Goal: Task Accomplishment & Management: Complete application form

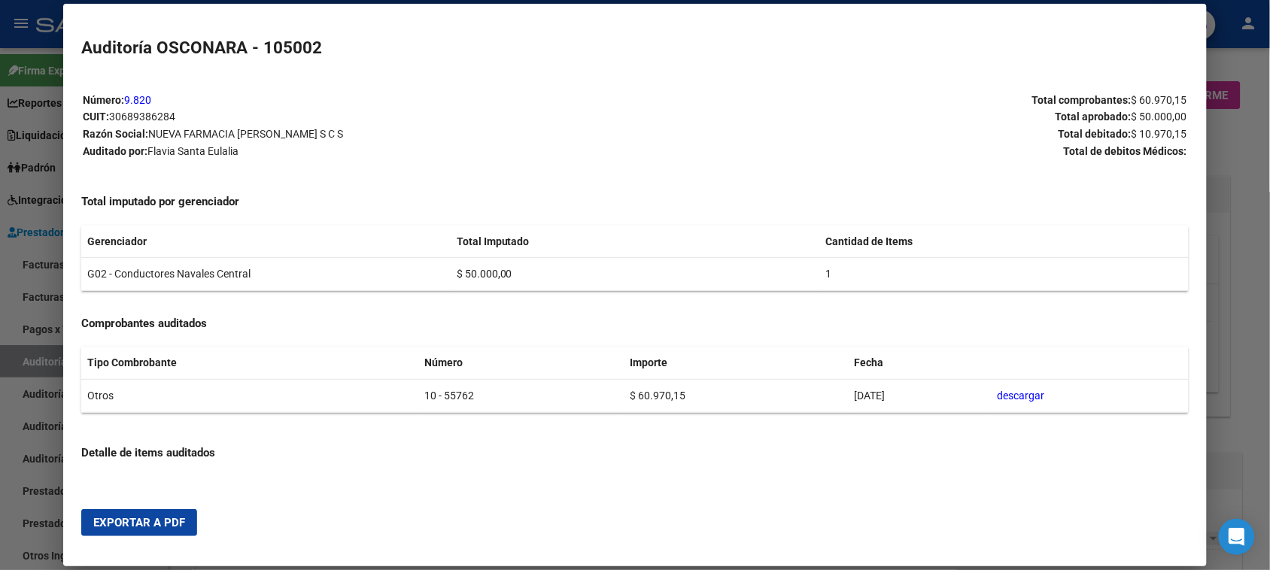
click at [1248, 166] on div at bounding box center [635, 285] width 1270 height 570
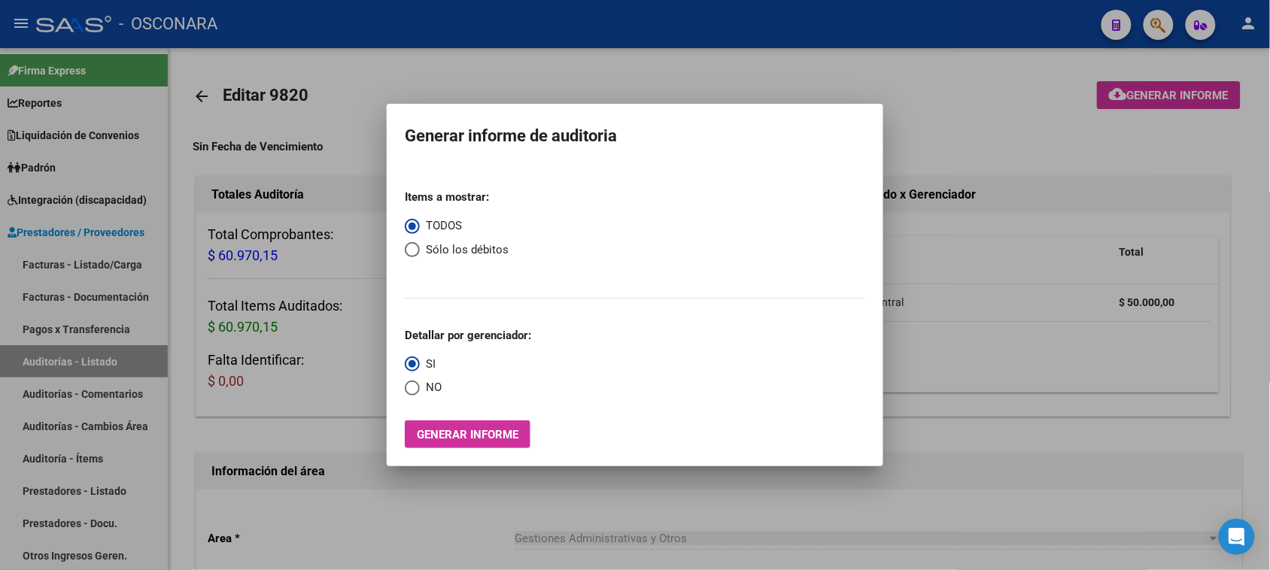
click at [960, 90] on div at bounding box center [635, 285] width 1270 height 570
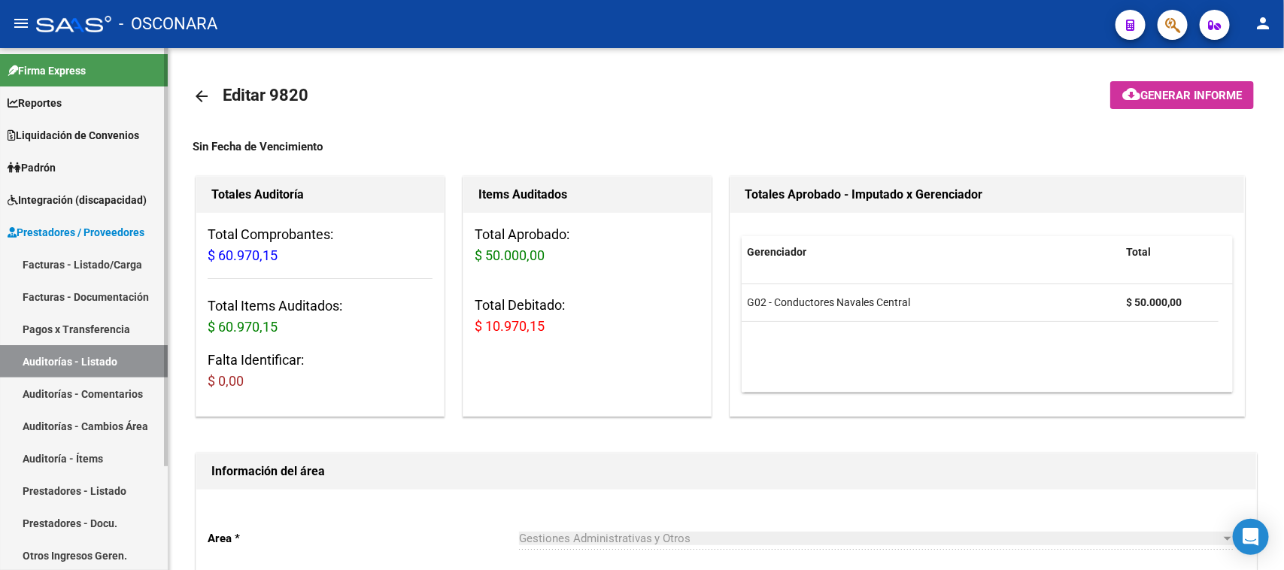
click at [126, 261] on link "Facturas - Listado/Carga" at bounding box center [84, 264] width 168 height 32
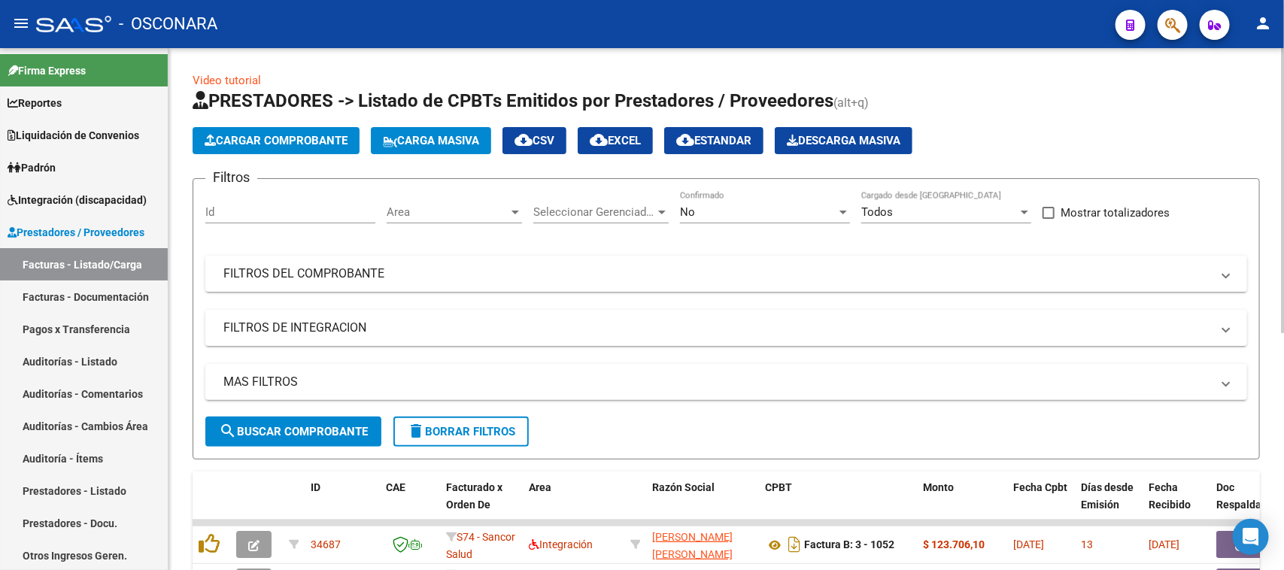
click at [297, 137] on span "Cargar Comprobante" at bounding box center [276, 141] width 143 height 14
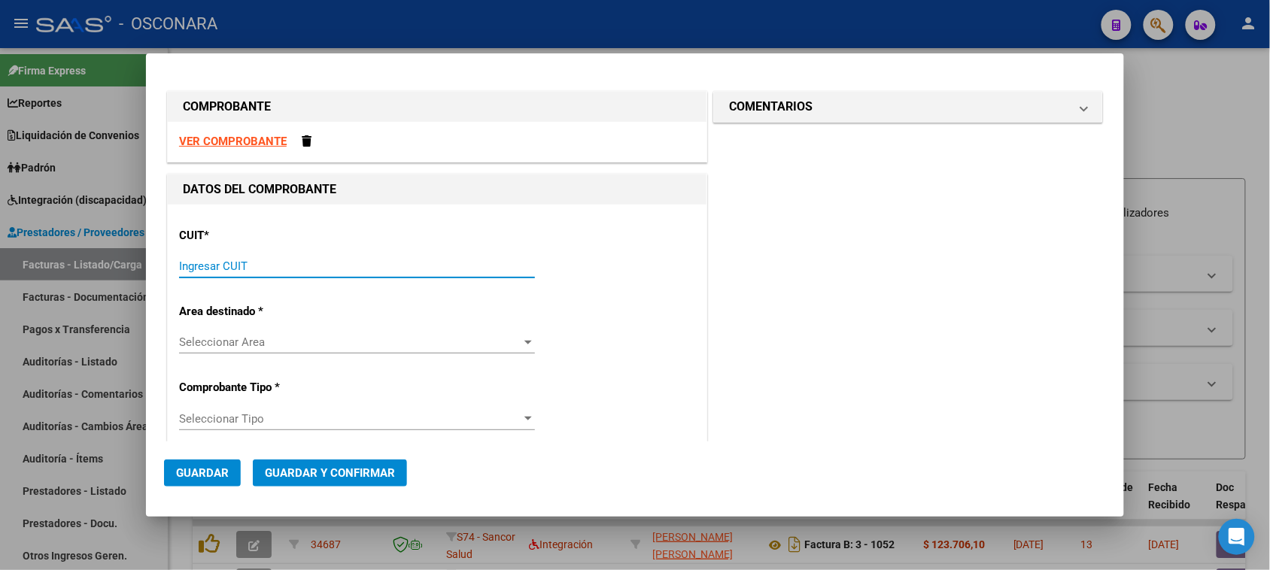
click at [208, 264] on input "Ingresar CUIT" at bounding box center [357, 267] width 356 height 14
click at [1178, 119] on div at bounding box center [635, 285] width 1270 height 570
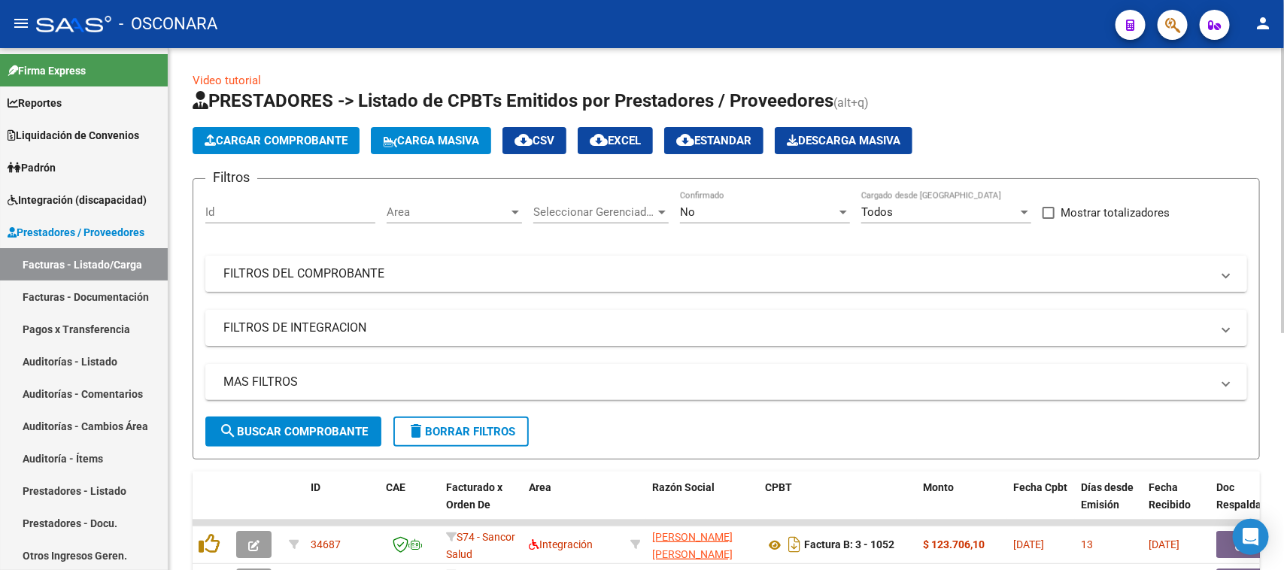
click at [494, 260] on mat-expansion-panel-header "FILTROS DEL COMPROBANTE" at bounding box center [726, 274] width 1042 height 36
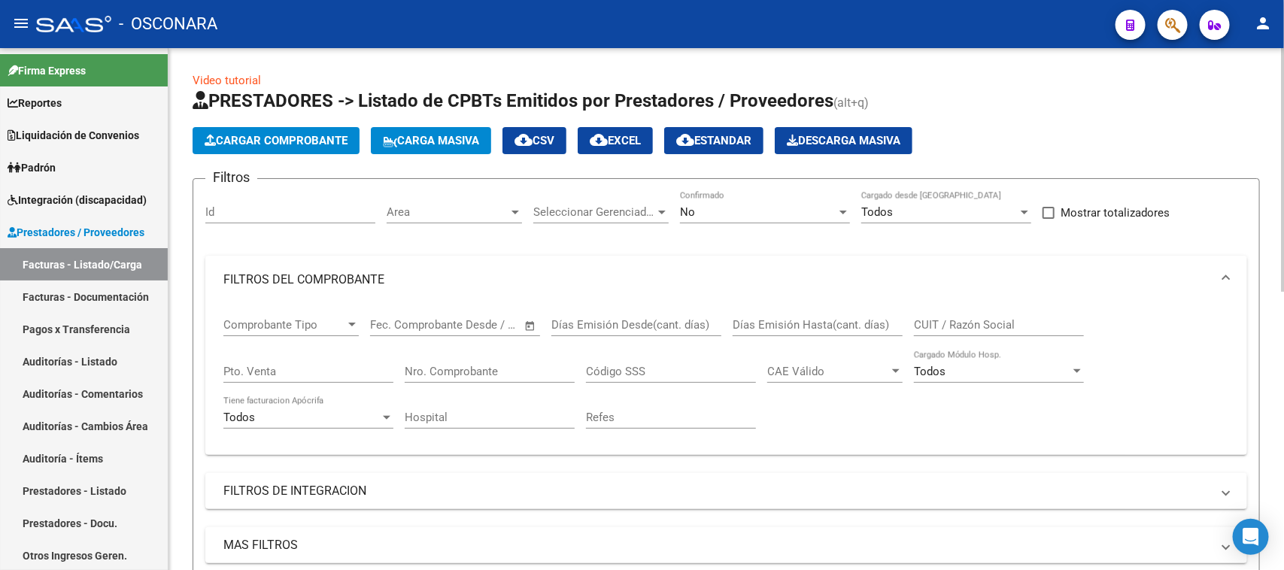
click at [497, 359] on div "Nro. Comprobante" at bounding box center [490, 367] width 170 height 32
click at [716, 223] on div "No Confirmado" at bounding box center [765, 214] width 170 height 47
click at [734, 205] on div "No" at bounding box center [758, 212] width 157 height 14
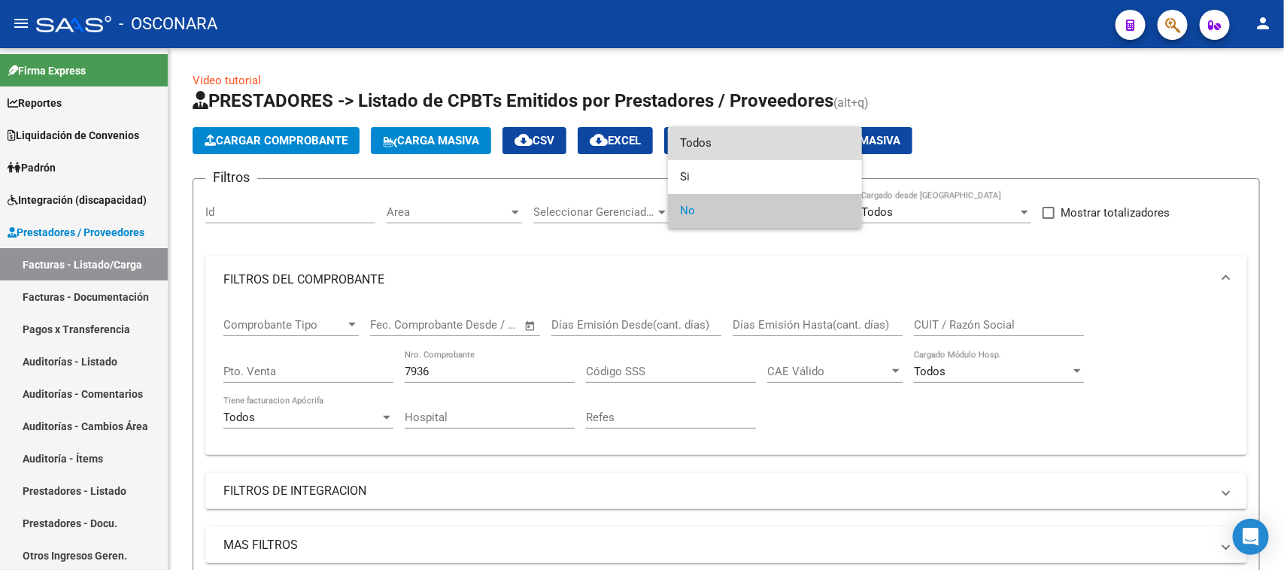
click at [728, 138] on span "Todos" at bounding box center [765, 143] width 170 height 34
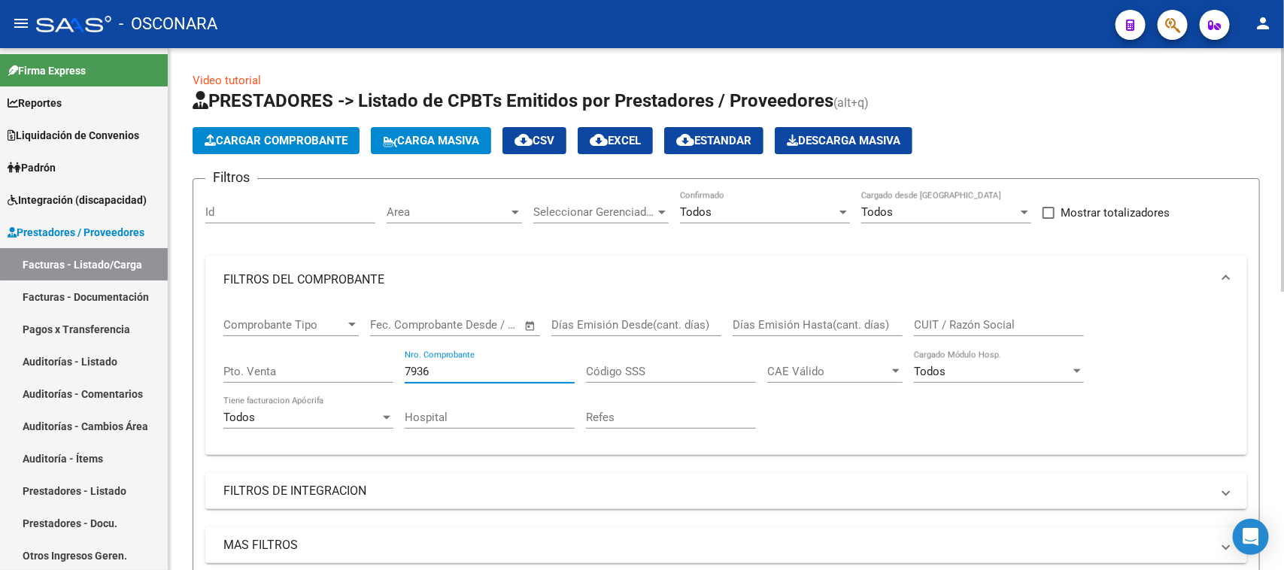
click at [471, 369] on input "7936" at bounding box center [490, 372] width 170 height 14
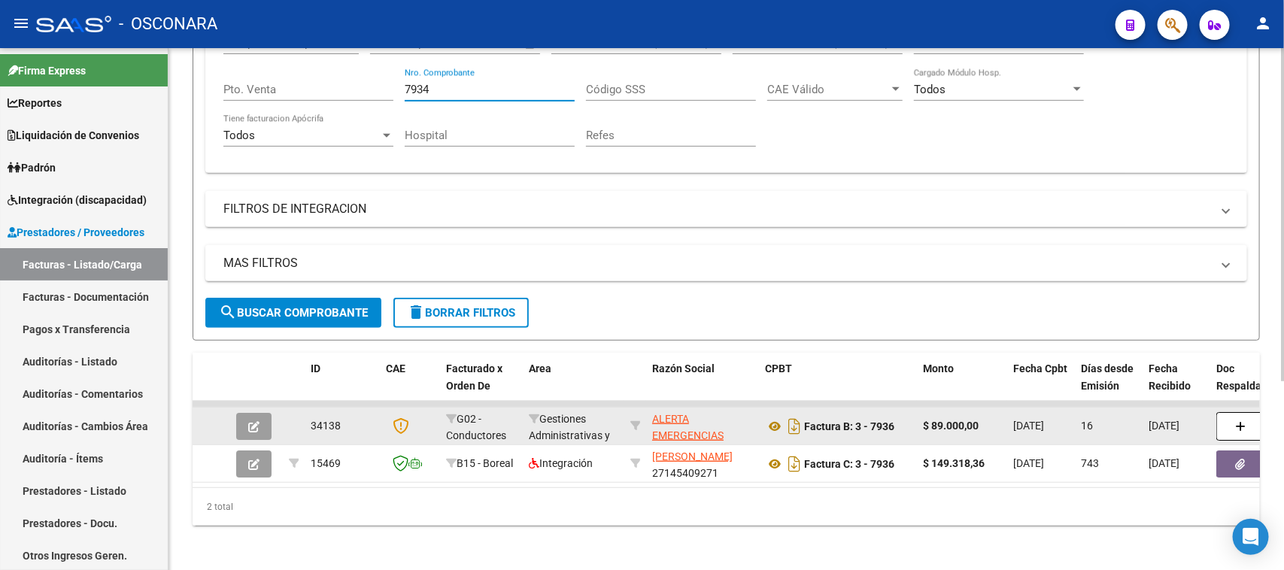
type input "7934"
click at [261, 419] on button "button" at bounding box center [253, 426] width 35 height 27
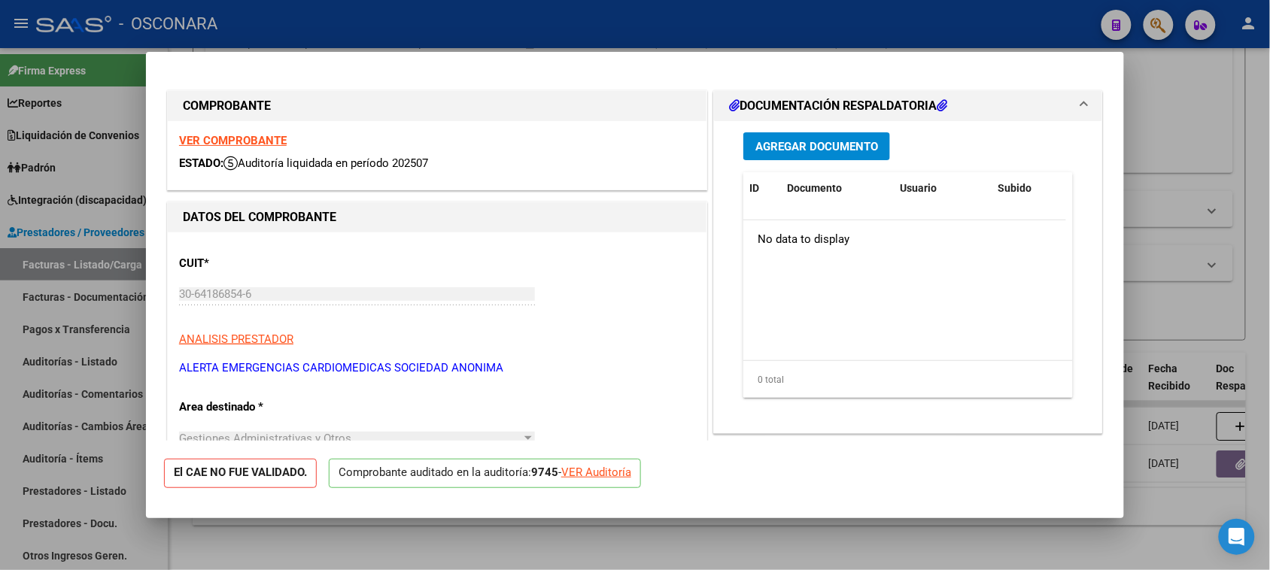
click at [598, 473] on div "VER Auditoría" at bounding box center [596, 472] width 70 height 17
type input "$ 0,00"
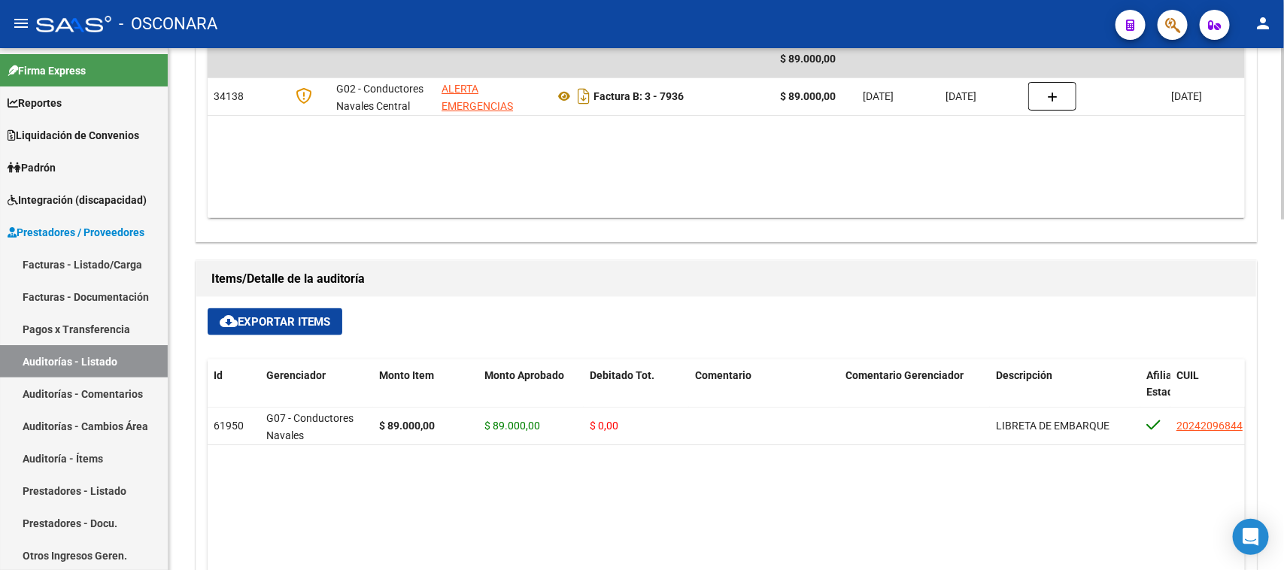
scroll to position [0, 203]
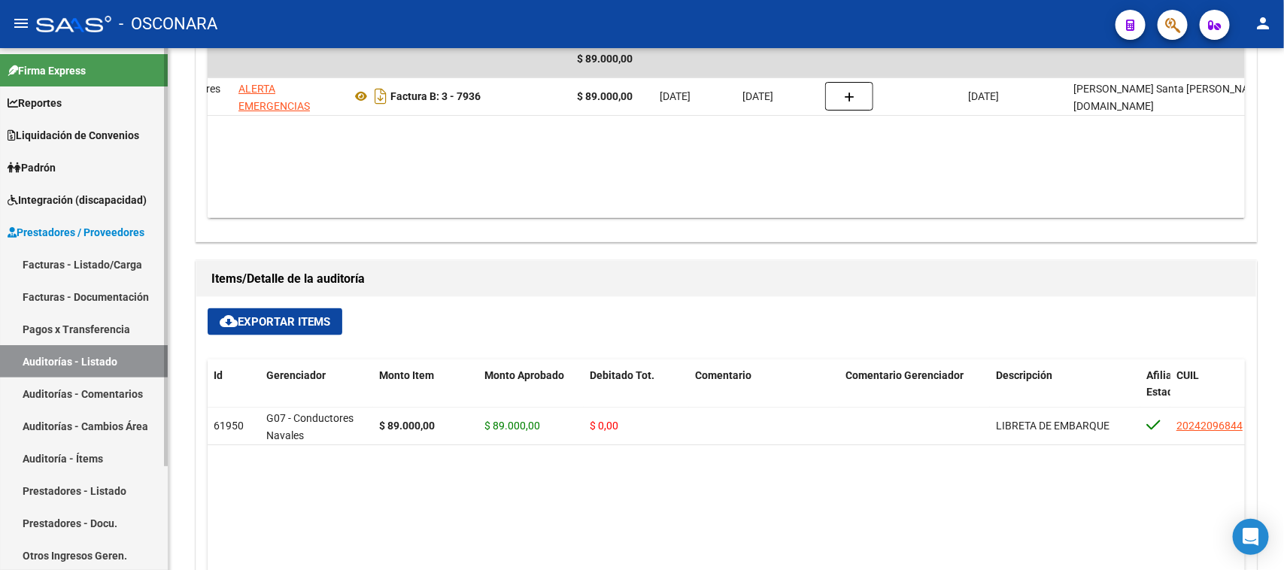
click at [80, 260] on link "Facturas - Listado/Carga" at bounding box center [84, 264] width 168 height 32
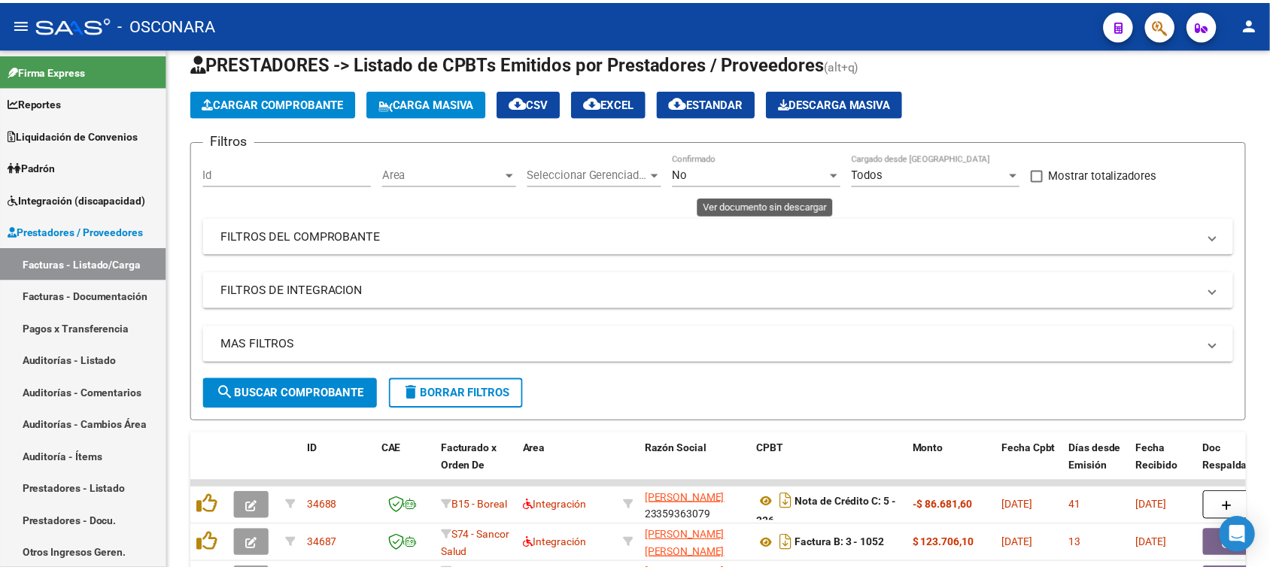
scroll to position [436, 0]
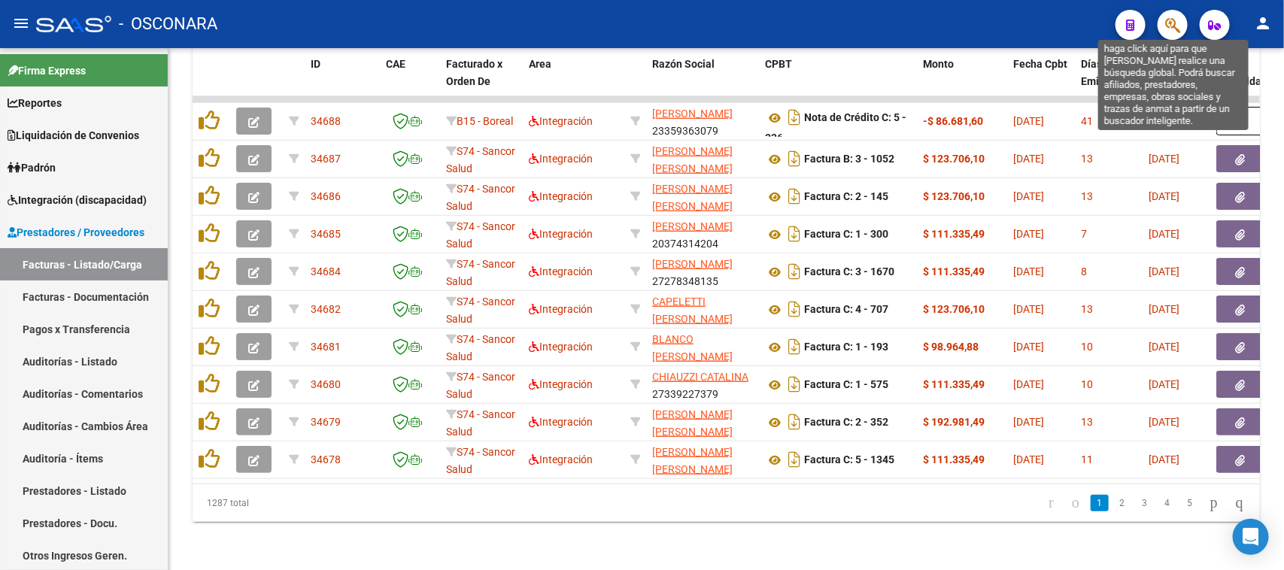
click at [1167, 29] on icon "button" at bounding box center [1173, 25] width 15 height 17
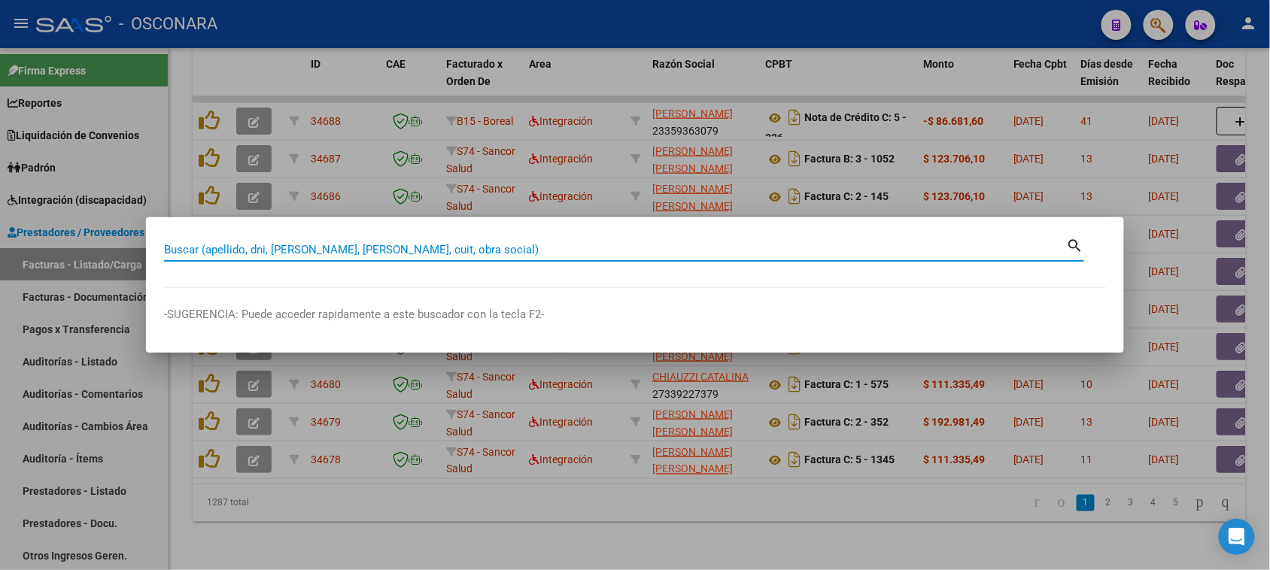
paste input "24.284.758"
click at [205, 251] on input "24.284.758" at bounding box center [615, 250] width 903 height 14
click at [181, 249] on input "24.284758" at bounding box center [615, 250] width 903 height 14
type input "24284758"
